Goal: Transaction & Acquisition: Purchase product/service

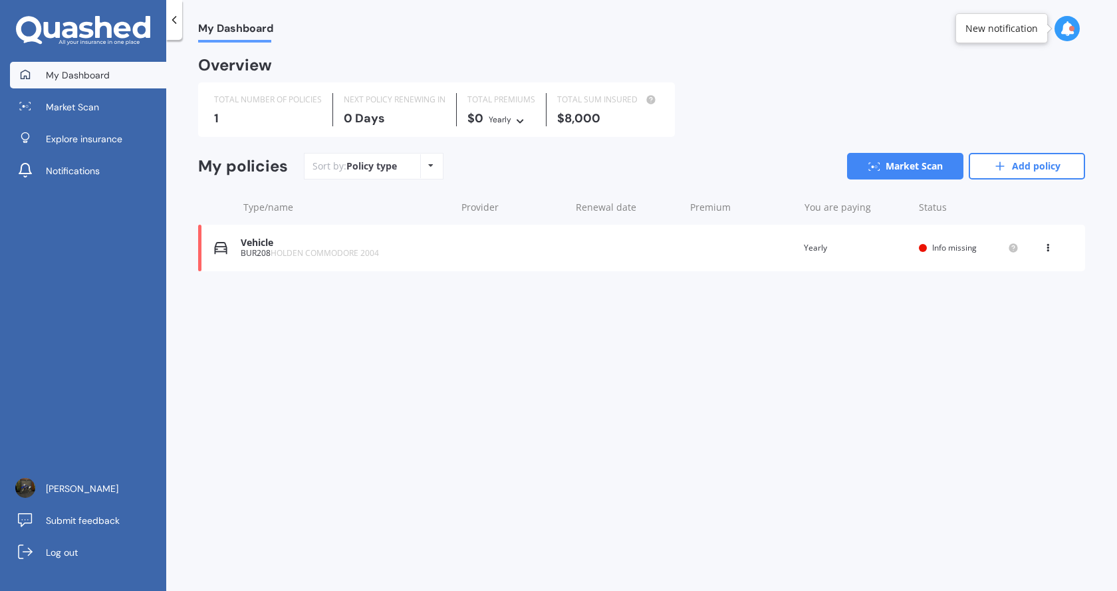
drag, startPoint x: 574, startPoint y: 247, endPoint x: 1051, endPoint y: 245, distance: 477.2
click at [1051, 245] on icon at bounding box center [1047, 245] width 9 height 8
click at [1024, 293] on div "Delete" at bounding box center [1018, 299] width 132 height 27
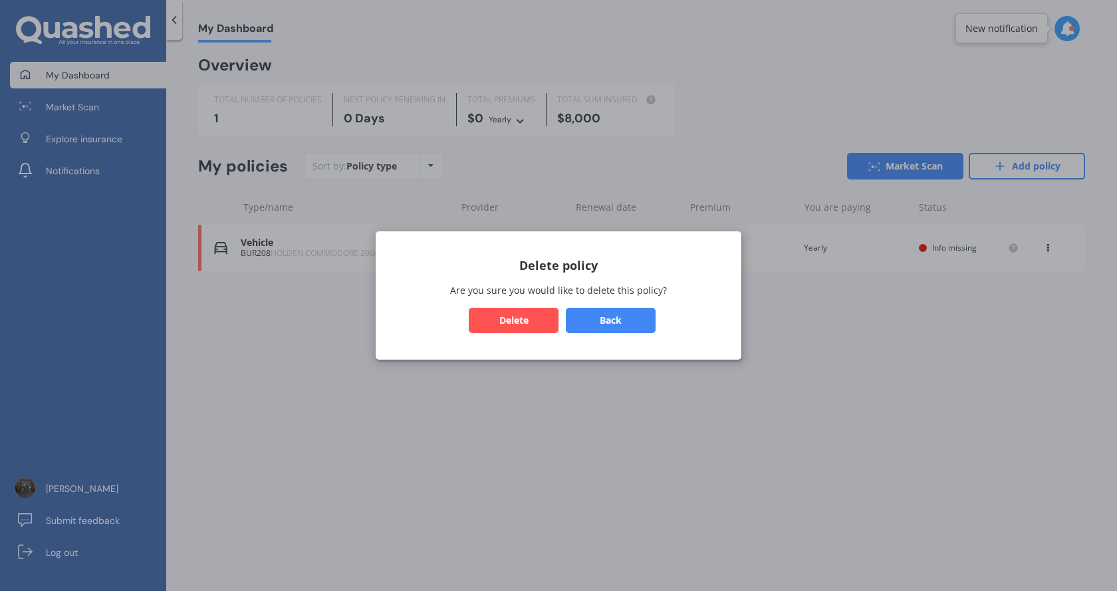
click at [517, 325] on button "Delete" at bounding box center [514, 320] width 90 height 25
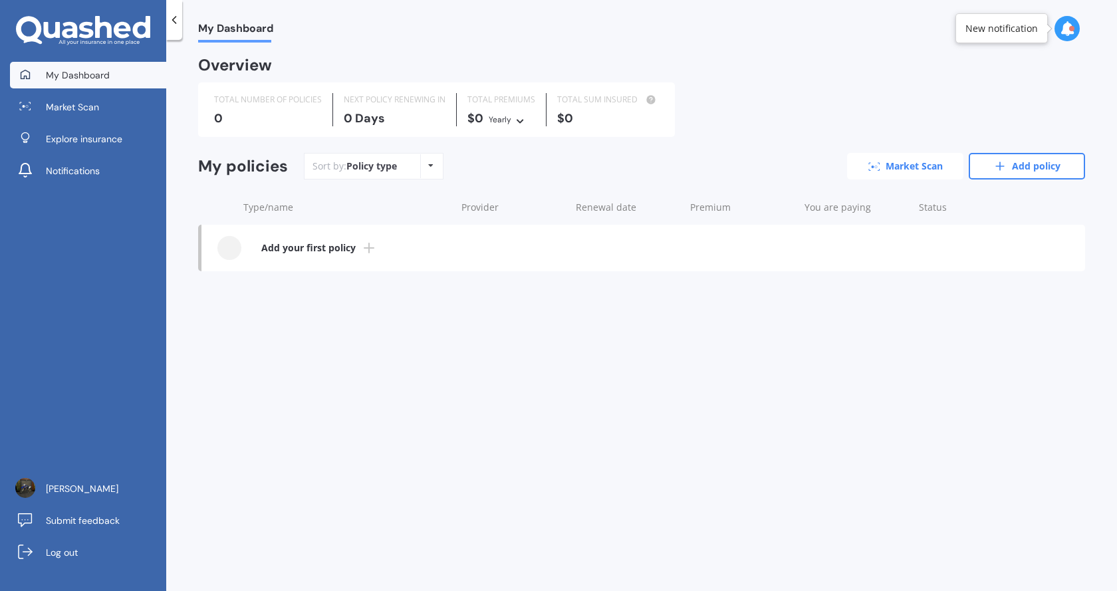
click at [916, 171] on link "Market Scan" at bounding box center [905, 166] width 116 height 27
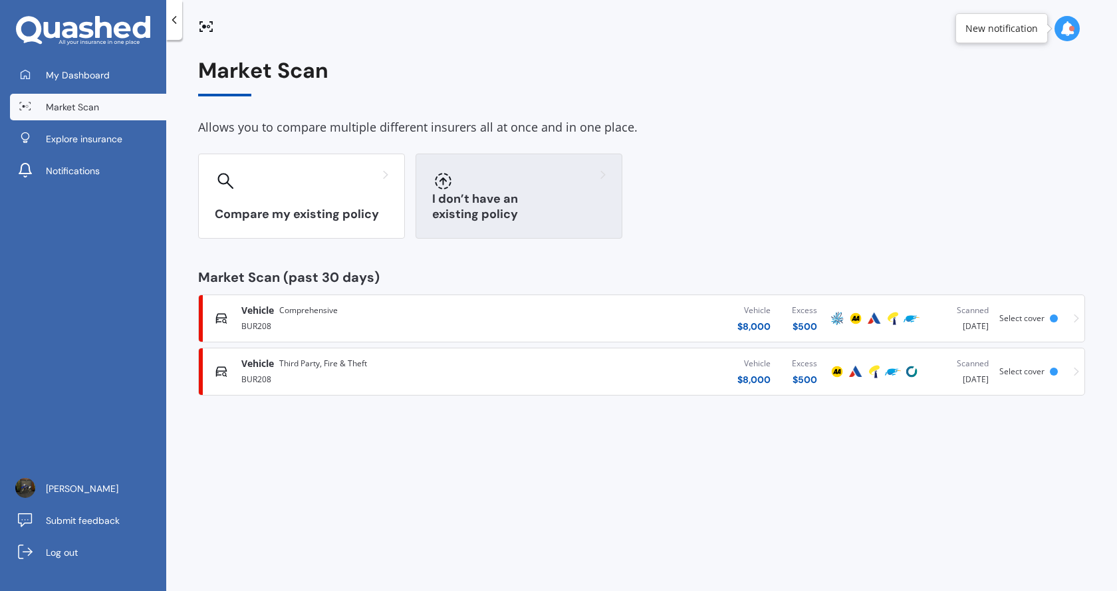
click at [507, 220] on h3 "I don’t have an existing policy" at bounding box center [518, 206] width 173 height 31
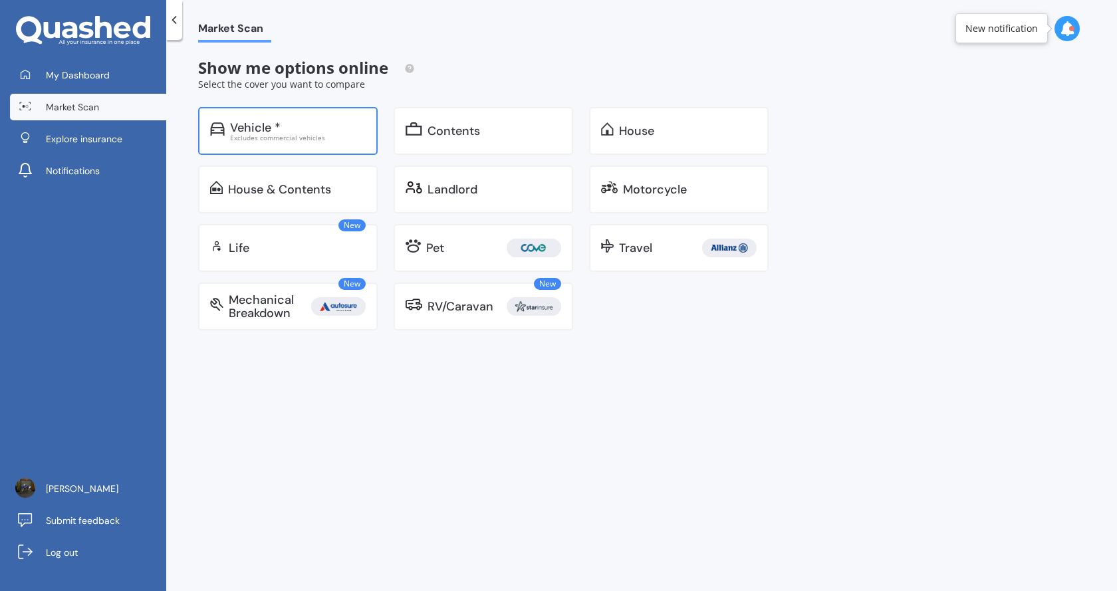
click at [293, 145] on div "Vehicle * Excludes commercial vehicles" at bounding box center [287, 131] width 179 height 48
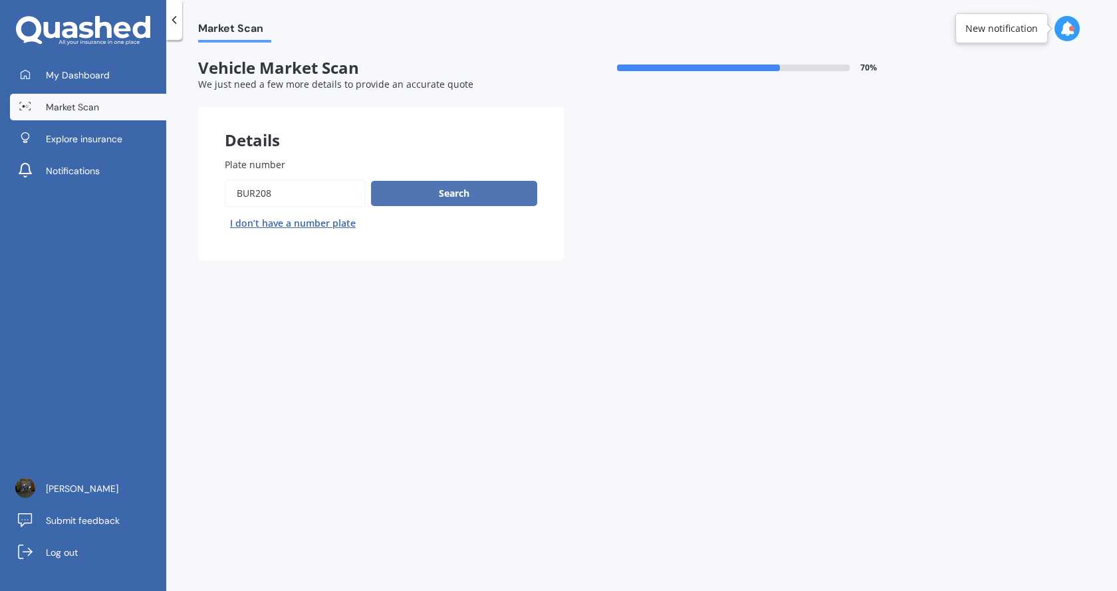
click at [408, 192] on button "Search" at bounding box center [454, 193] width 166 height 25
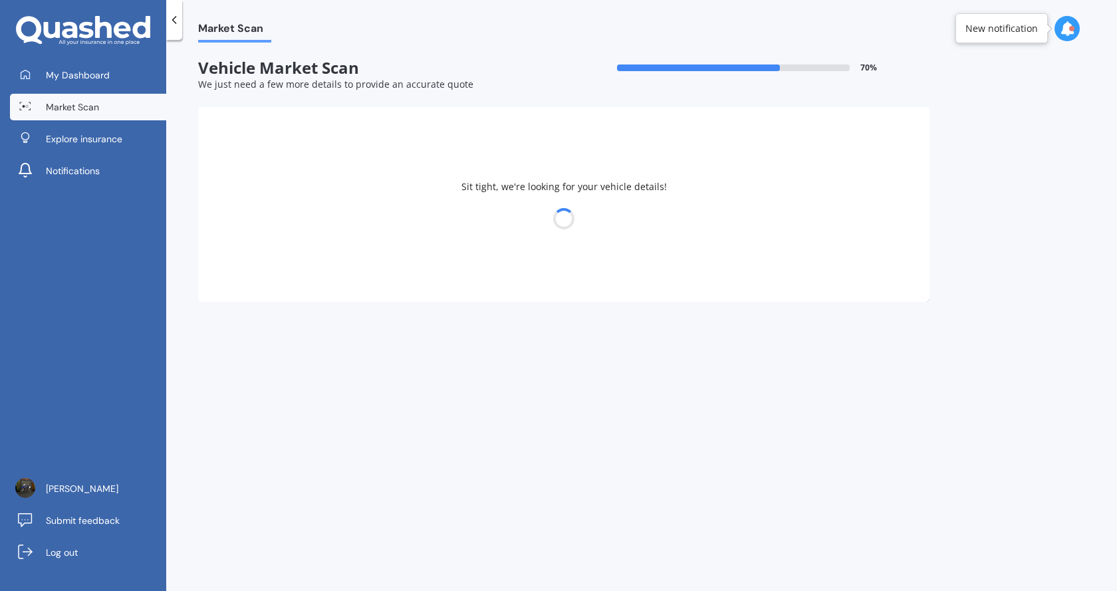
select select "HOLDEN"
select select "COMMODORE"
select select "05"
select select "11"
select select "2008"
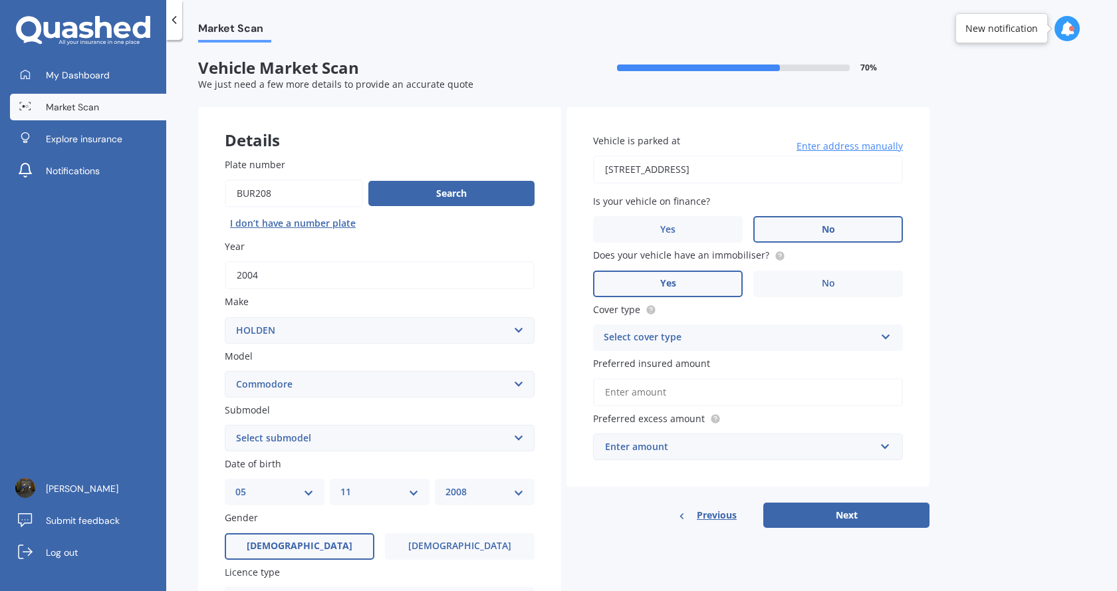
scroll to position [66, 0]
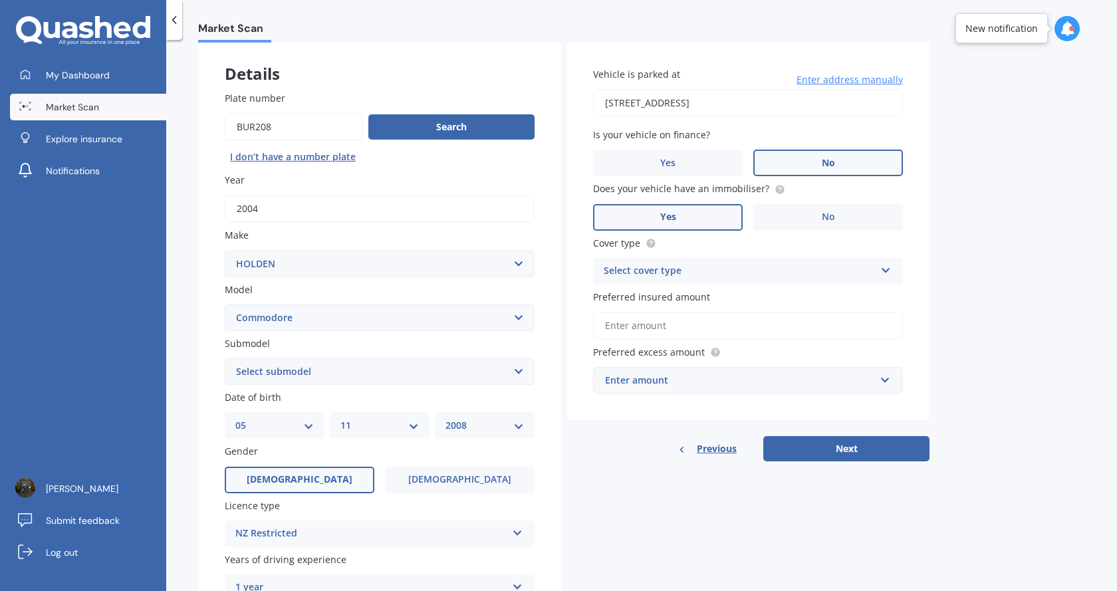
click at [311, 371] on select "Select submodel 4 Cyl 2.0 Litre 50th Anniversary V6 6 Cyl 3.8 Litre Acclaim V6 …" at bounding box center [380, 371] width 310 height 27
select select "CALAIS V6"
click at [225, 358] on select "Select submodel 4 Cyl 2.0 Litre 50th Anniversary V6 6 Cyl 3.8 Litre Acclaim V6 …" at bounding box center [380, 371] width 310 height 27
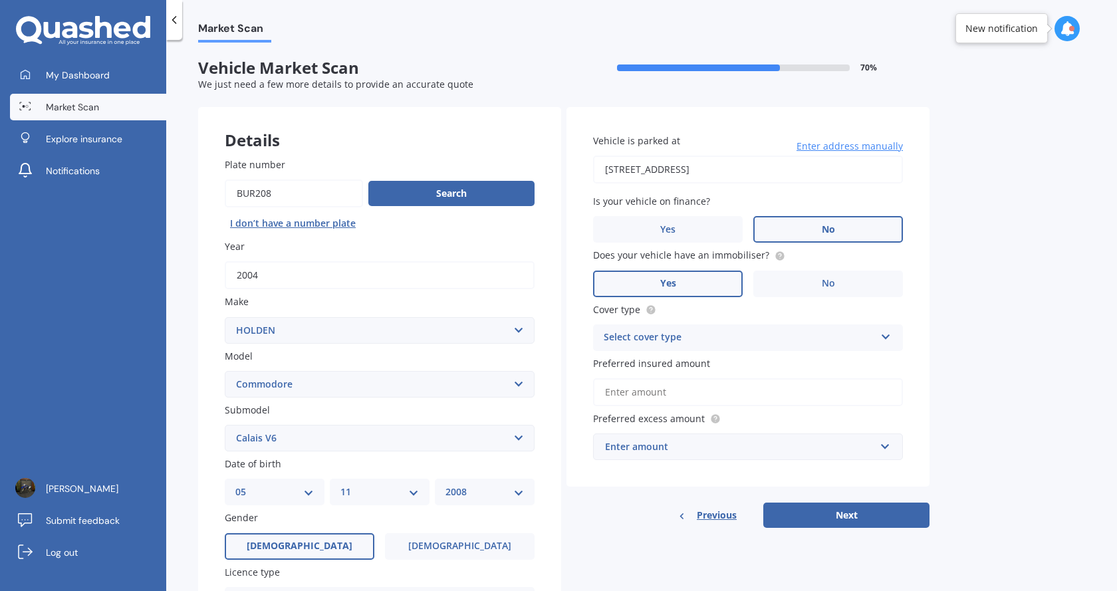
click at [667, 339] on div "Select cover type" at bounding box center [739, 338] width 271 height 16
click at [663, 367] on span "Comprehensive" at bounding box center [639, 363] width 70 height 13
click at [668, 394] on input "Preferred insured amount" at bounding box center [748, 392] width 310 height 28
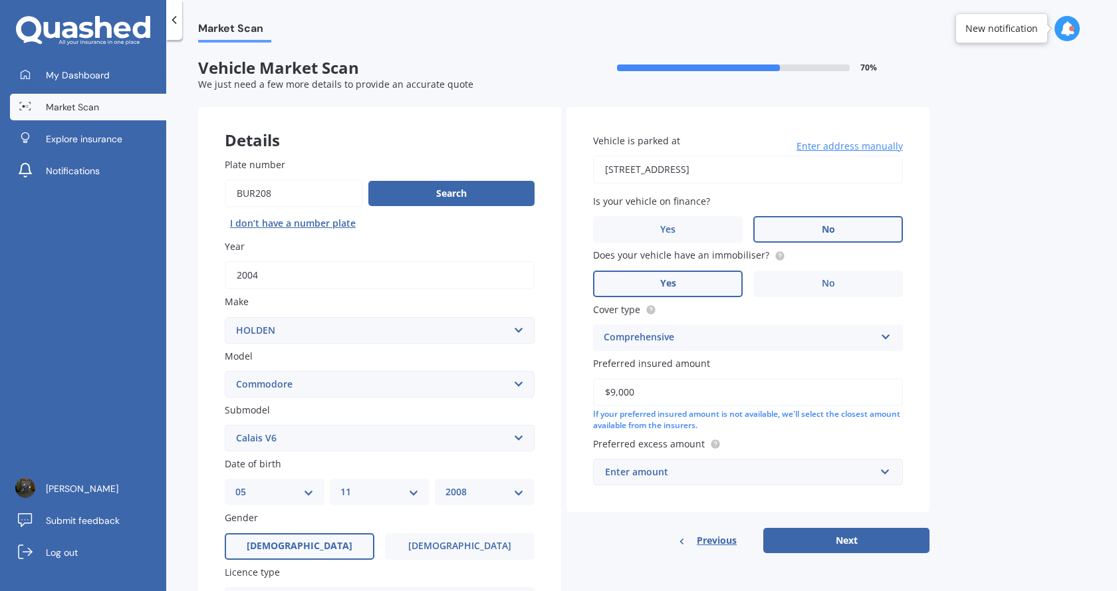
type input "$9,000"
click at [691, 468] on div "Enter amount" at bounding box center [740, 472] width 270 height 15
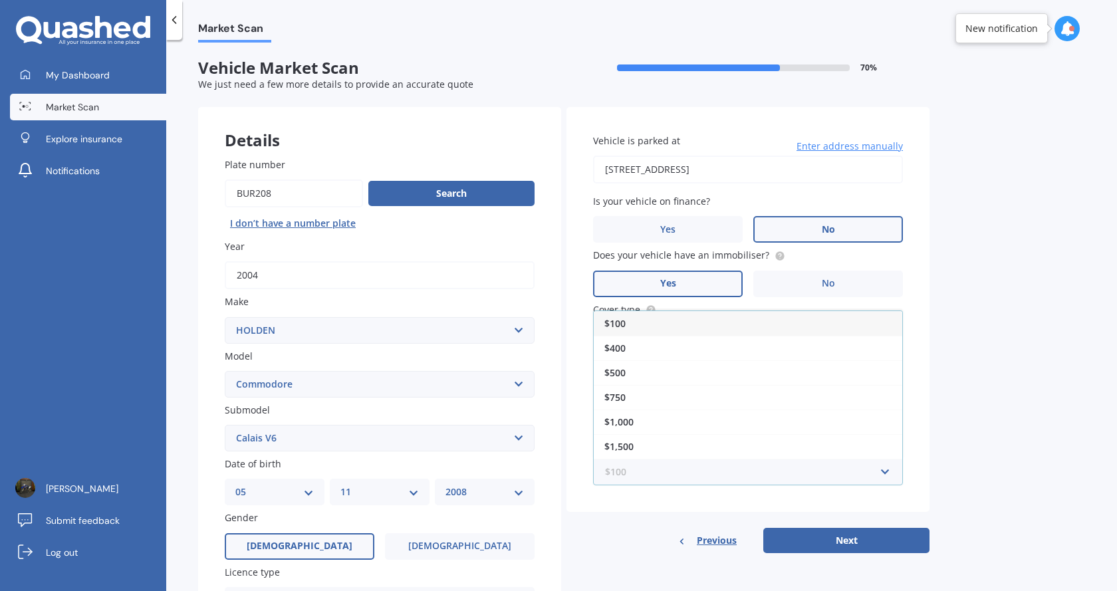
click at [657, 483] on input "text" at bounding box center [743, 471] width 298 height 25
click at [641, 510] on div "Vehicle is parked at [STREET_ADDRESS] Enter address manually Is your vehicle on…" at bounding box center [747, 309] width 363 height 405
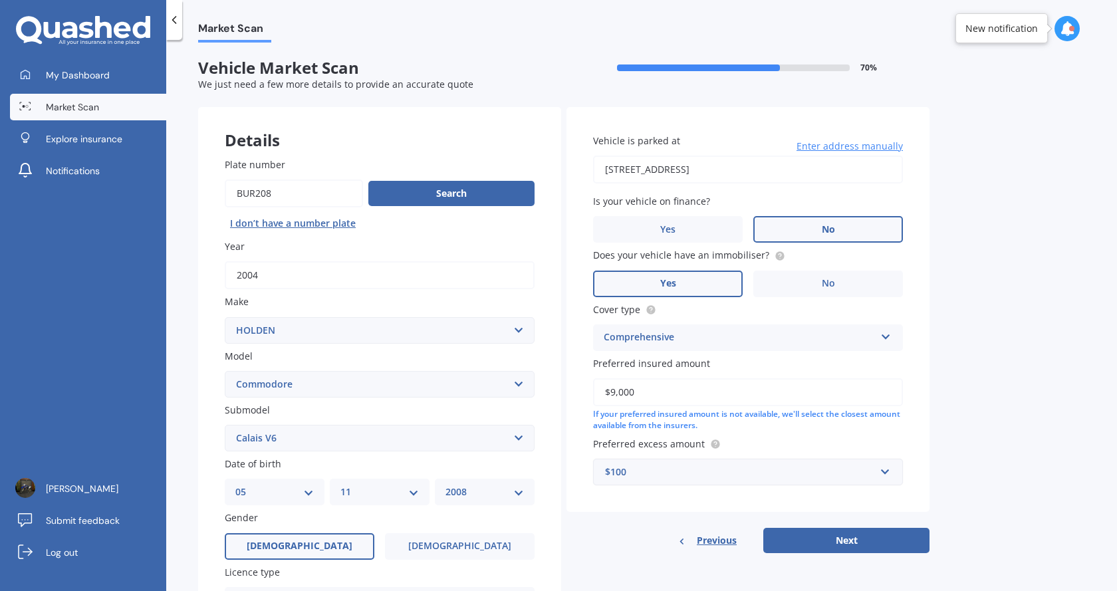
click at [647, 478] on div "$100" at bounding box center [740, 472] width 270 height 15
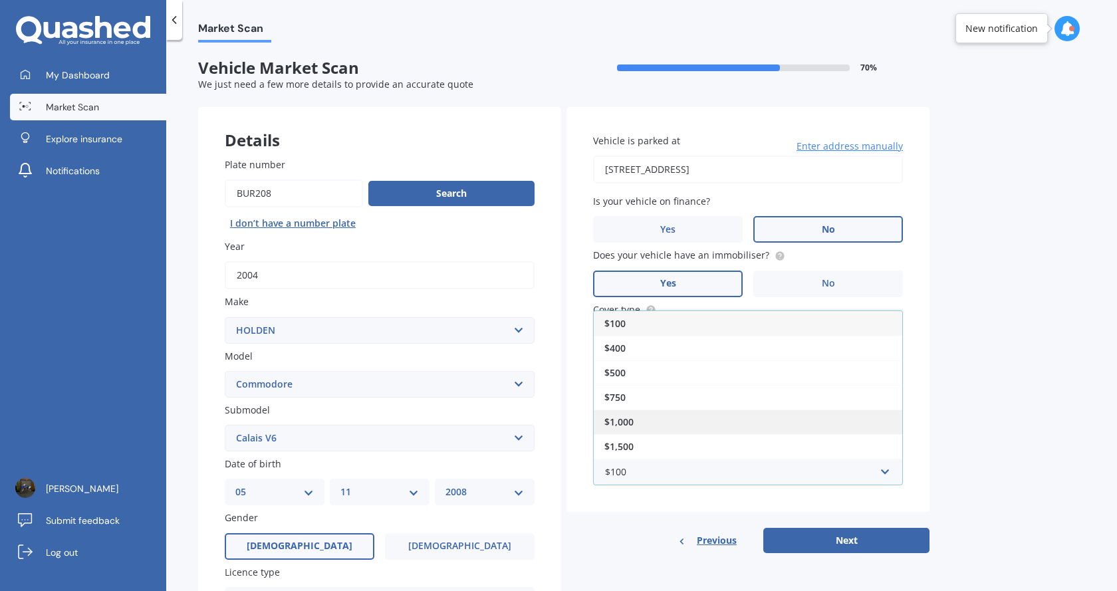
click at [631, 426] on span "$1,000" at bounding box center [618, 421] width 29 height 13
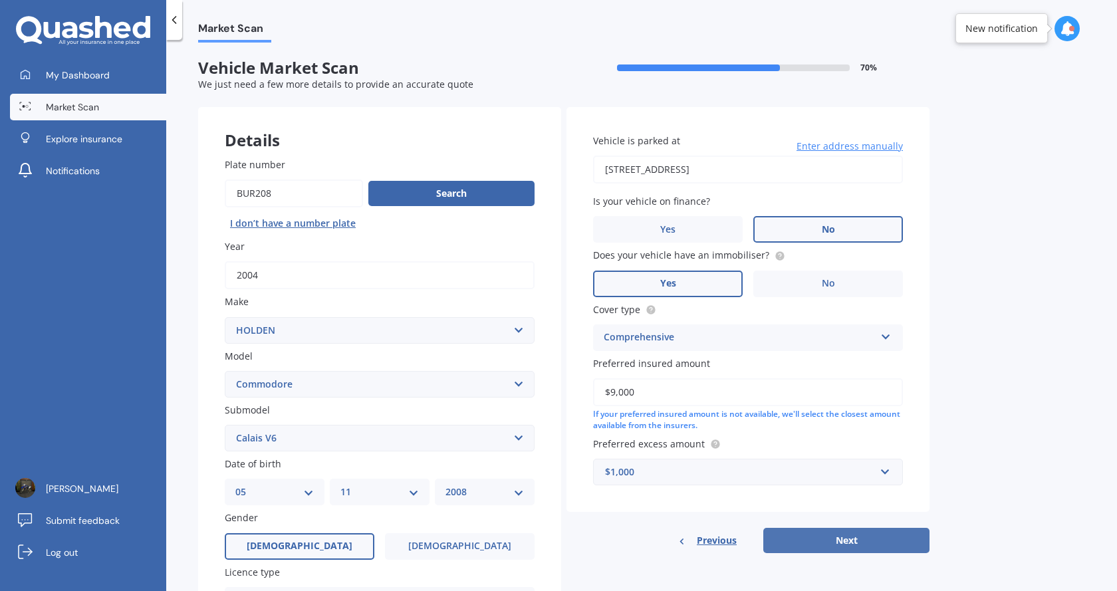
click at [792, 538] on button "Next" at bounding box center [846, 540] width 166 height 25
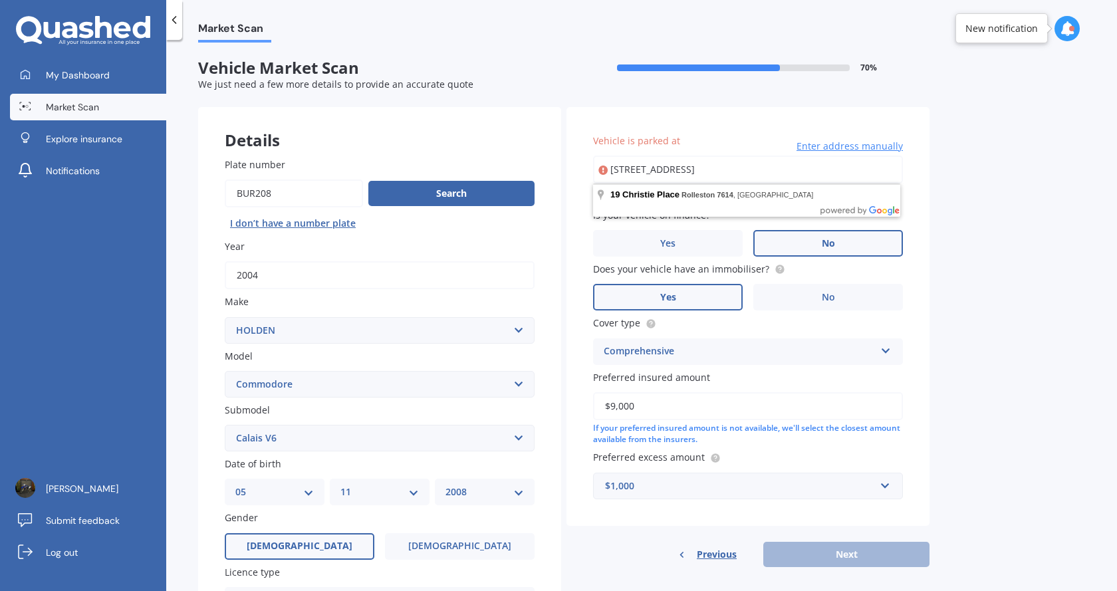
click at [756, 171] on input "[STREET_ADDRESS]" at bounding box center [748, 170] width 310 height 28
type input "[STREET_ADDRESS]"
click at [279, 442] on select "Select submodel 4 Cyl 2.0 Litre 50th Anniversary V6 6 Cyl 3.8 Litre Acclaim V6 …" at bounding box center [380, 438] width 310 height 27
select select "CALAIS-V V6"
click at [225, 425] on select "Select submodel 4 Cyl 2.0 Litre 50th Anniversary V6 6 Cyl 3.8 Litre Acclaim V6 …" at bounding box center [380, 438] width 310 height 27
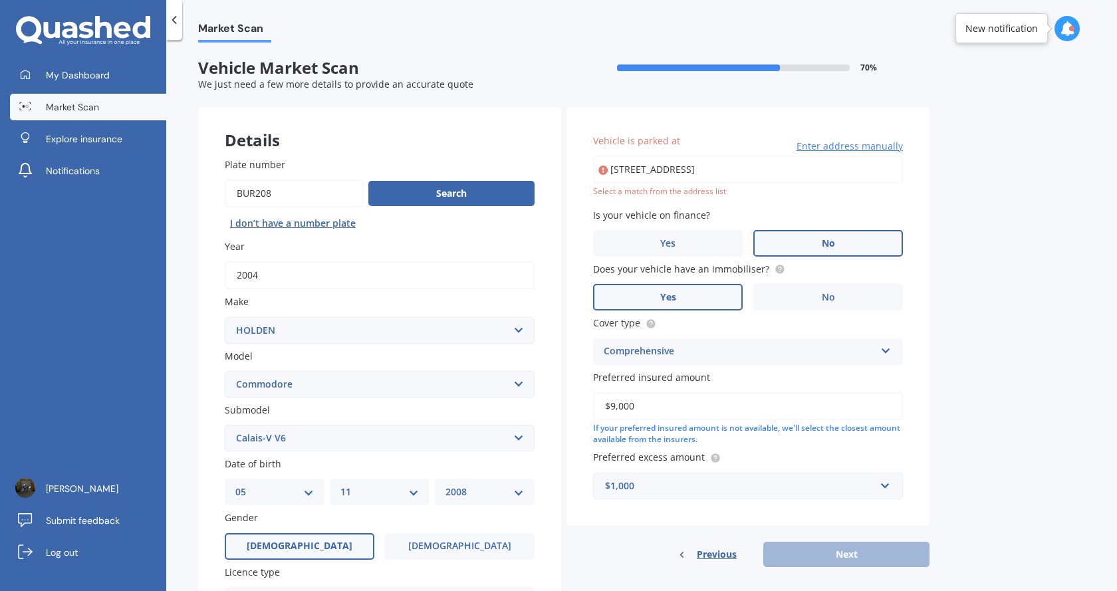
click at [274, 433] on select "Select submodel 4 Cyl 2.0 Litre 50th Anniversary V6 6 Cyl 3.8 Litre Acclaim V6 …" at bounding box center [380, 438] width 310 height 27
click at [225, 425] on select "Select submodel 4 Cyl 2.0 Litre 50th Anniversary V6 6 Cyl 3.8 Litre Acclaim V6 …" at bounding box center [380, 438] width 310 height 27
click at [697, 167] on input "[STREET_ADDRESS]" at bounding box center [748, 170] width 310 height 28
type input "[STREET_ADDRESS]"
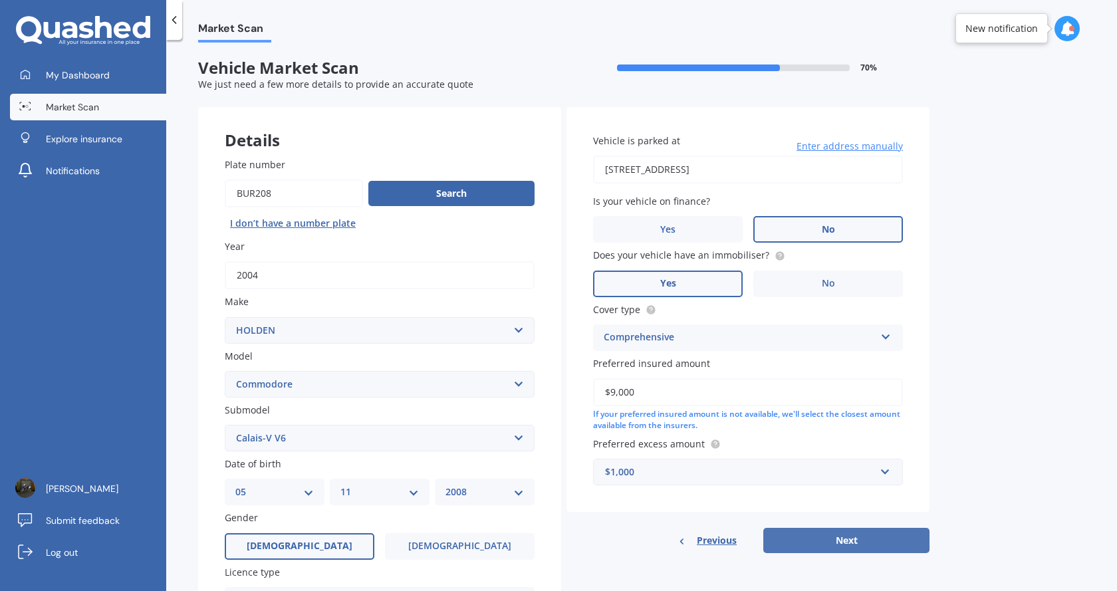
click at [856, 537] on button "Next" at bounding box center [846, 540] width 166 height 25
select select "05"
select select "11"
select select "2008"
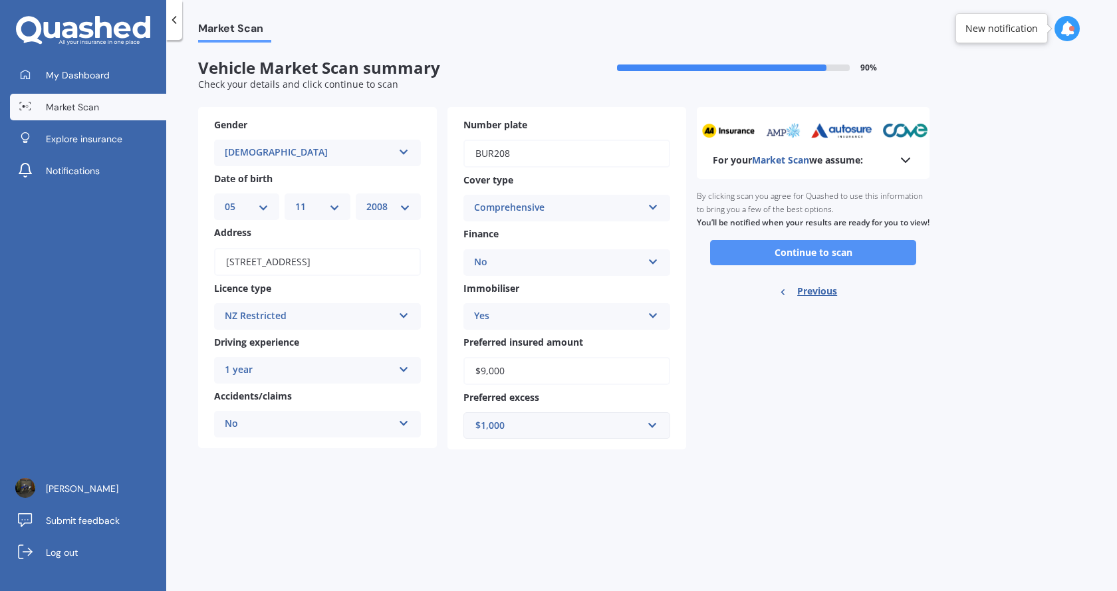
click at [775, 264] on button "Continue to scan" at bounding box center [813, 252] width 206 height 25
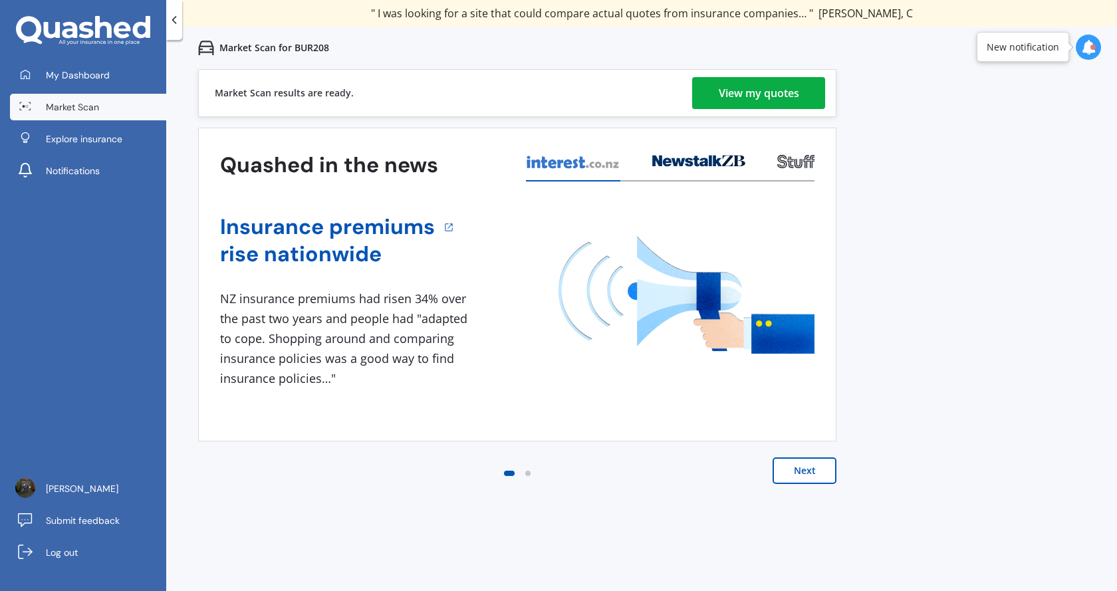
click at [748, 88] on div "View my quotes" at bounding box center [758, 93] width 80 height 32
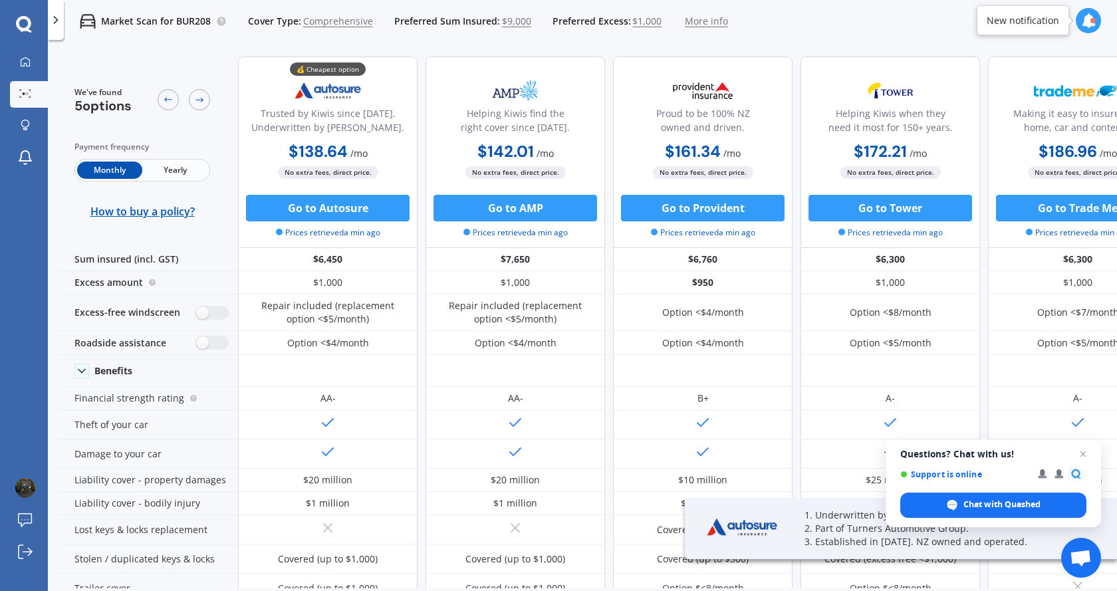
click at [161, 169] on span "Yearly" at bounding box center [174, 170] width 65 height 17
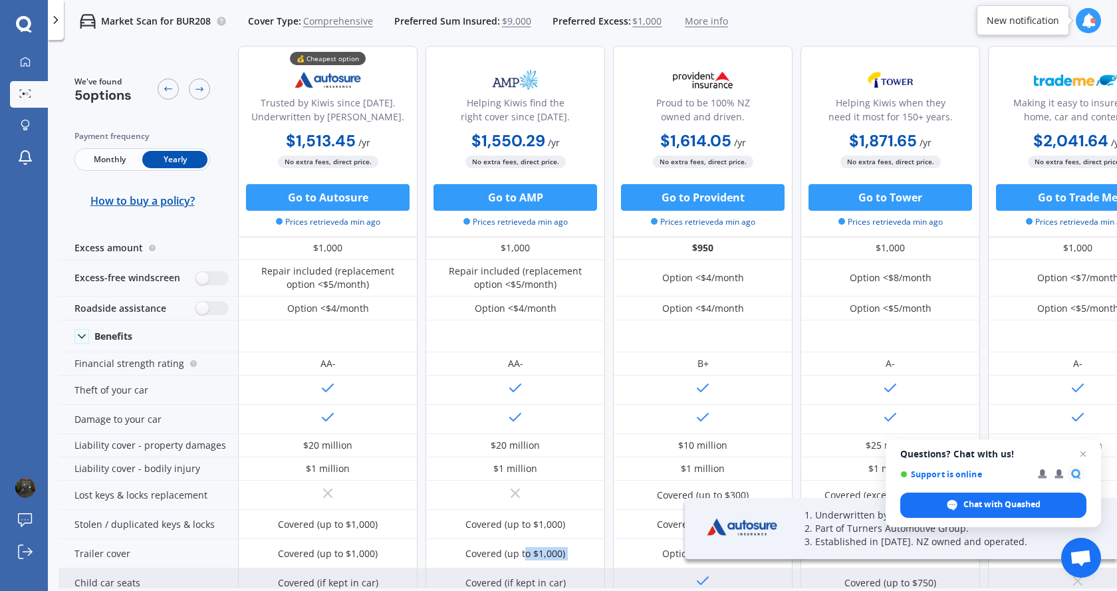
drag, startPoint x: 524, startPoint y: 588, endPoint x: 639, endPoint y: 576, distance: 116.3
click at [639, 576] on div "We've found 5 options Payment frequency Monthly Yearly How to buy a policy? 💰 C…" at bounding box center [587, 340] width 1058 height 588
